Goal: Find specific page/section: Find specific page/section

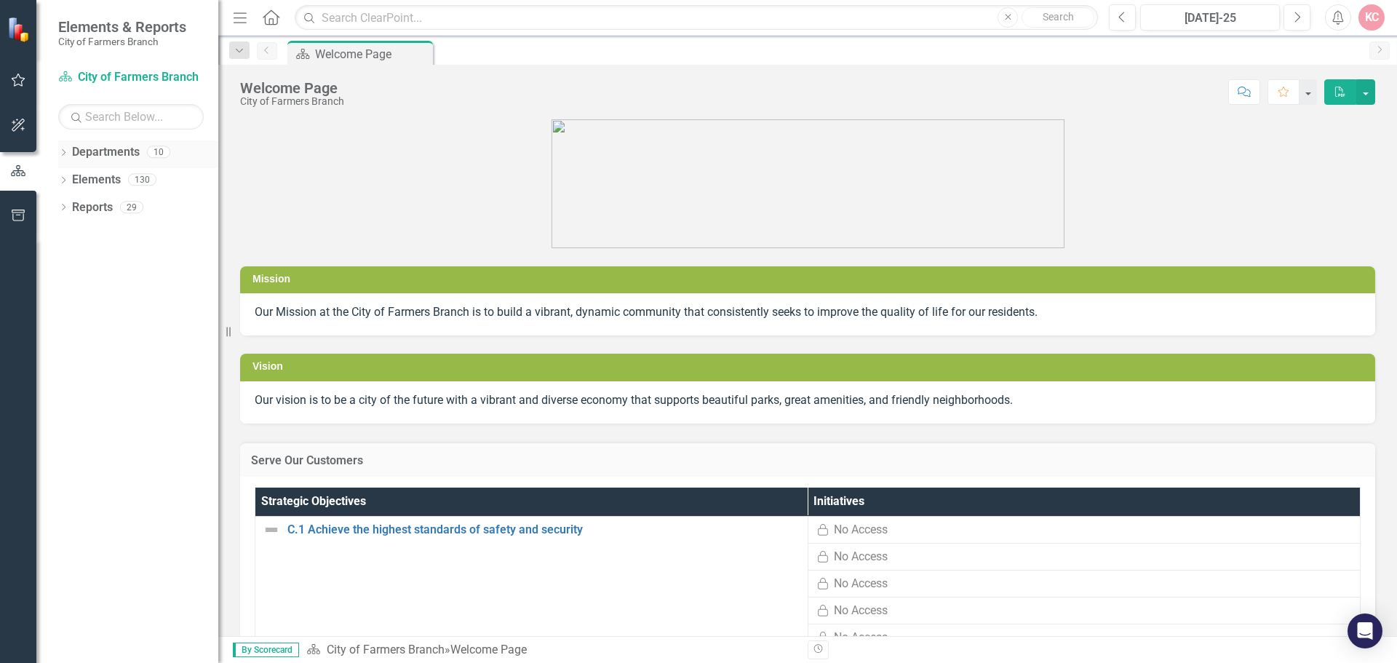
click at [97, 161] on div "Departments" at bounding box center [106, 152] width 68 height 24
click at [15, 79] on icon "button" at bounding box center [19, 79] width 14 height 13
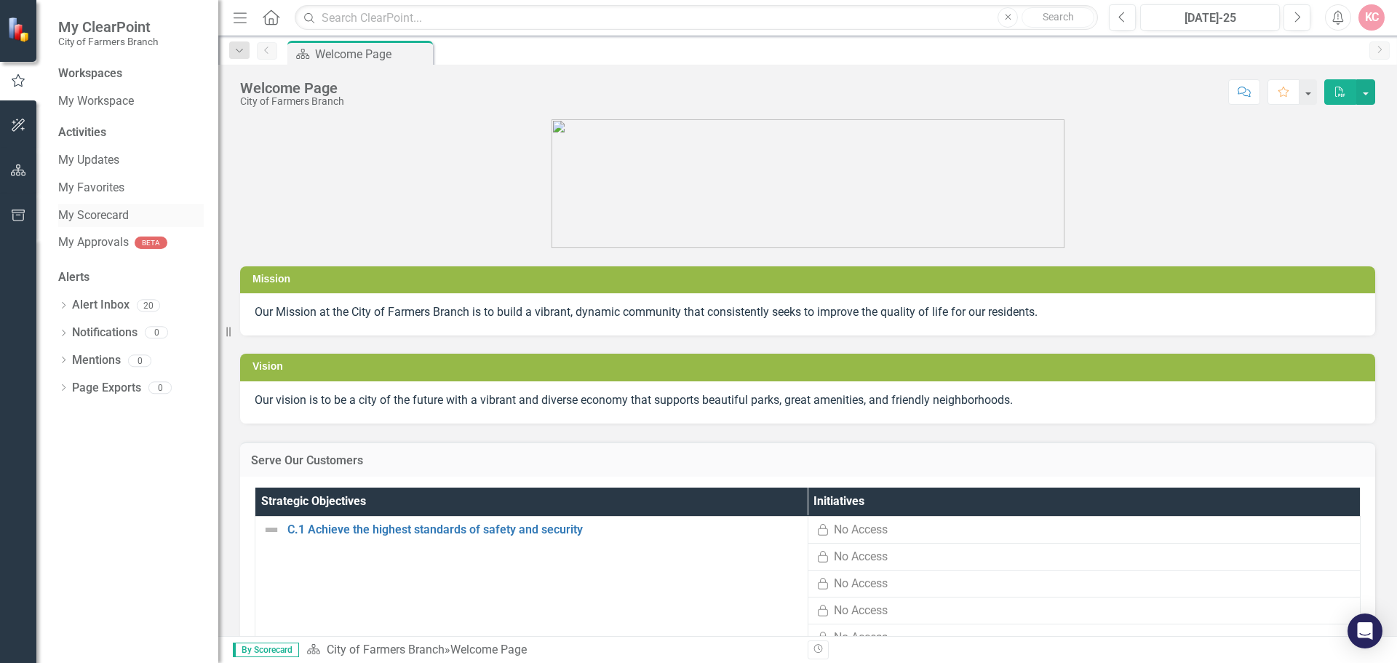
click at [83, 217] on link "My Scorecard" at bounding box center [131, 215] width 146 height 17
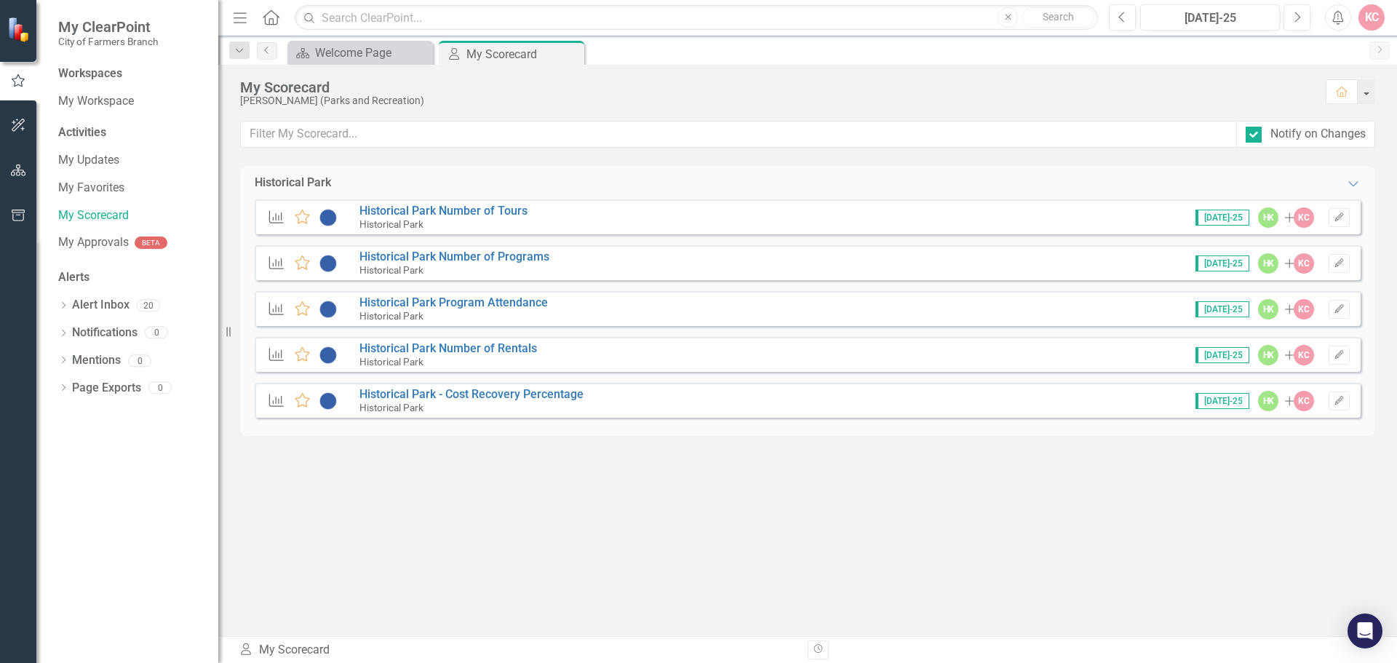
click at [77, 130] on div "Activities" at bounding box center [131, 132] width 146 height 17
click at [14, 131] on icon "button" at bounding box center [18, 125] width 15 height 12
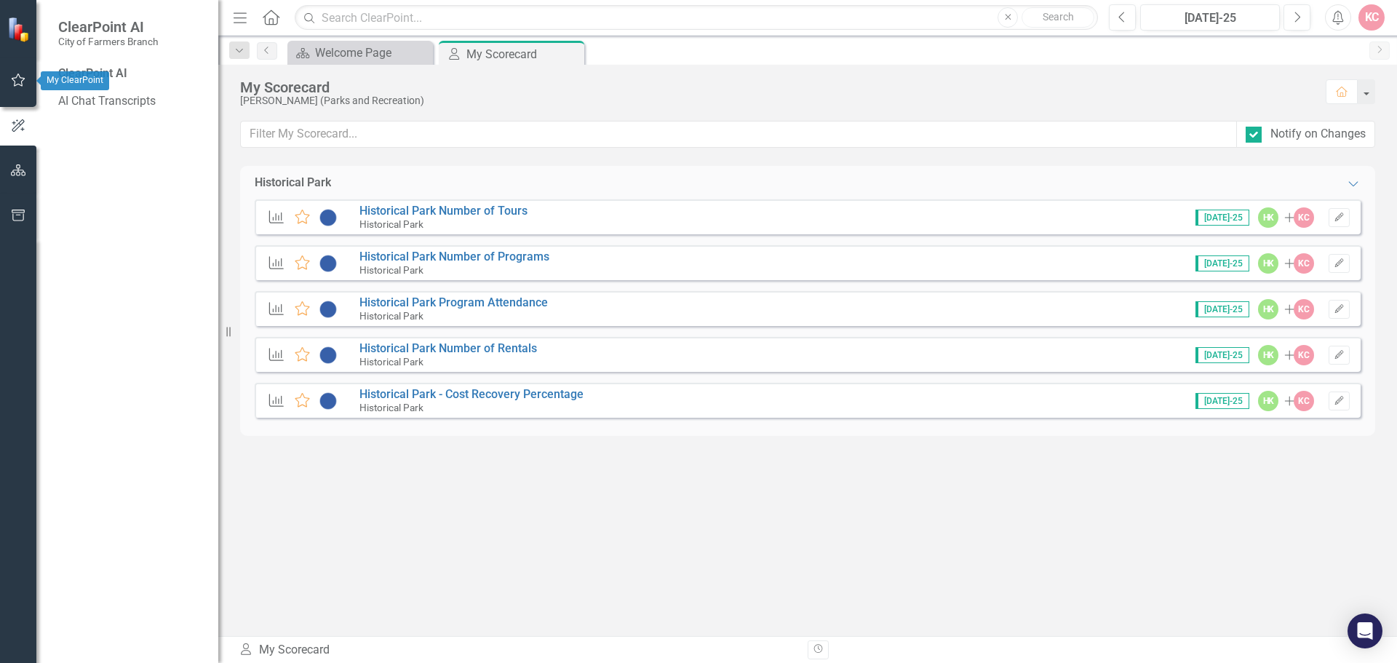
click at [19, 94] on button "button" at bounding box center [18, 80] width 33 height 31
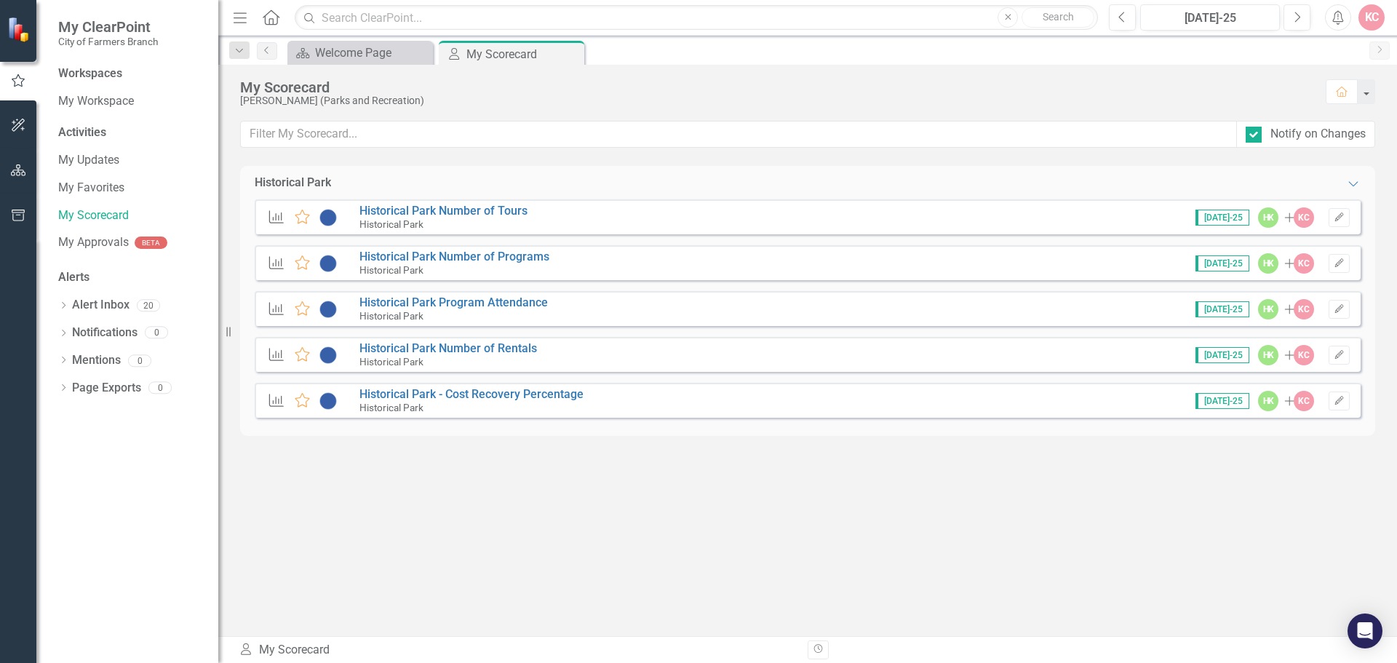
click at [108, 72] on div "Workspaces" at bounding box center [90, 73] width 64 height 17
click at [87, 132] on div "Activities" at bounding box center [131, 132] width 146 height 17
click at [16, 170] on icon "button" at bounding box center [18, 170] width 15 height 12
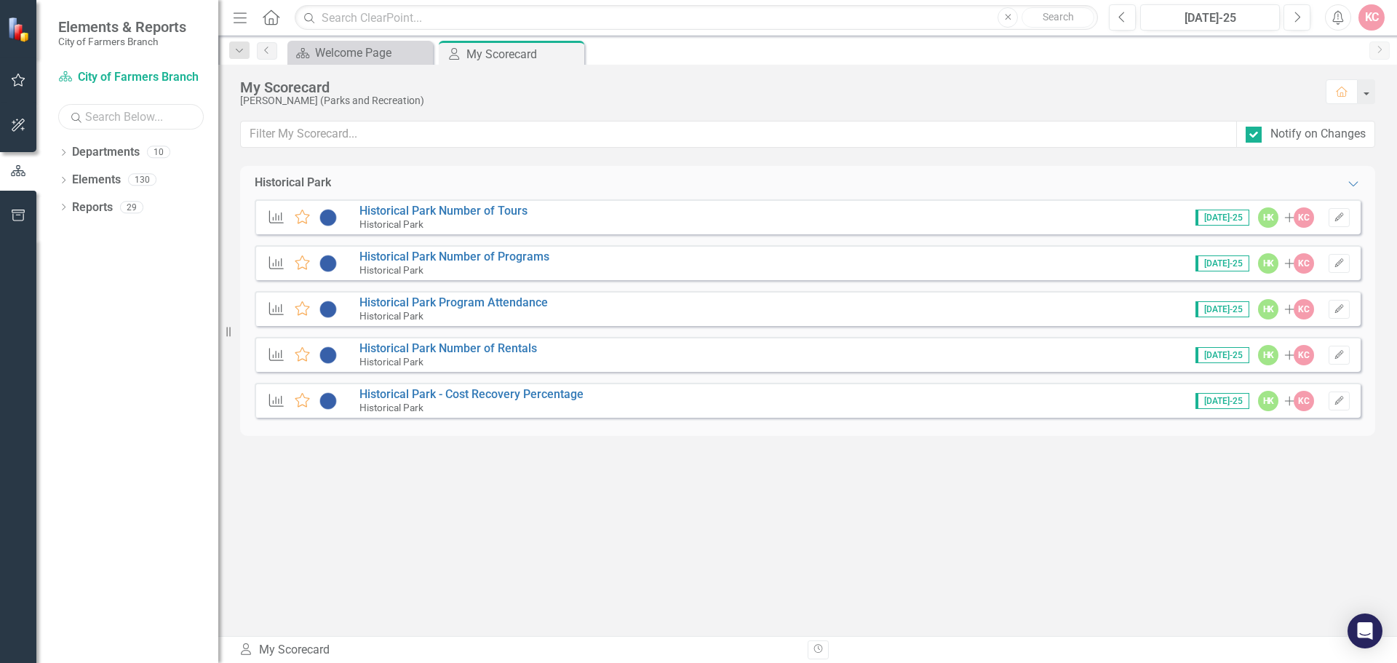
click at [117, 115] on input "text" at bounding box center [131, 116] width 146 height 25
type input "playground"
click at [127, 300] on div "Dropdown Departments 0 Dropdown Elements 0 Dropdown Strategic Objective Strateg…" at bounding box center [127, 401] width 182 height 522
